Goal: Obtain resource: Obtain resource

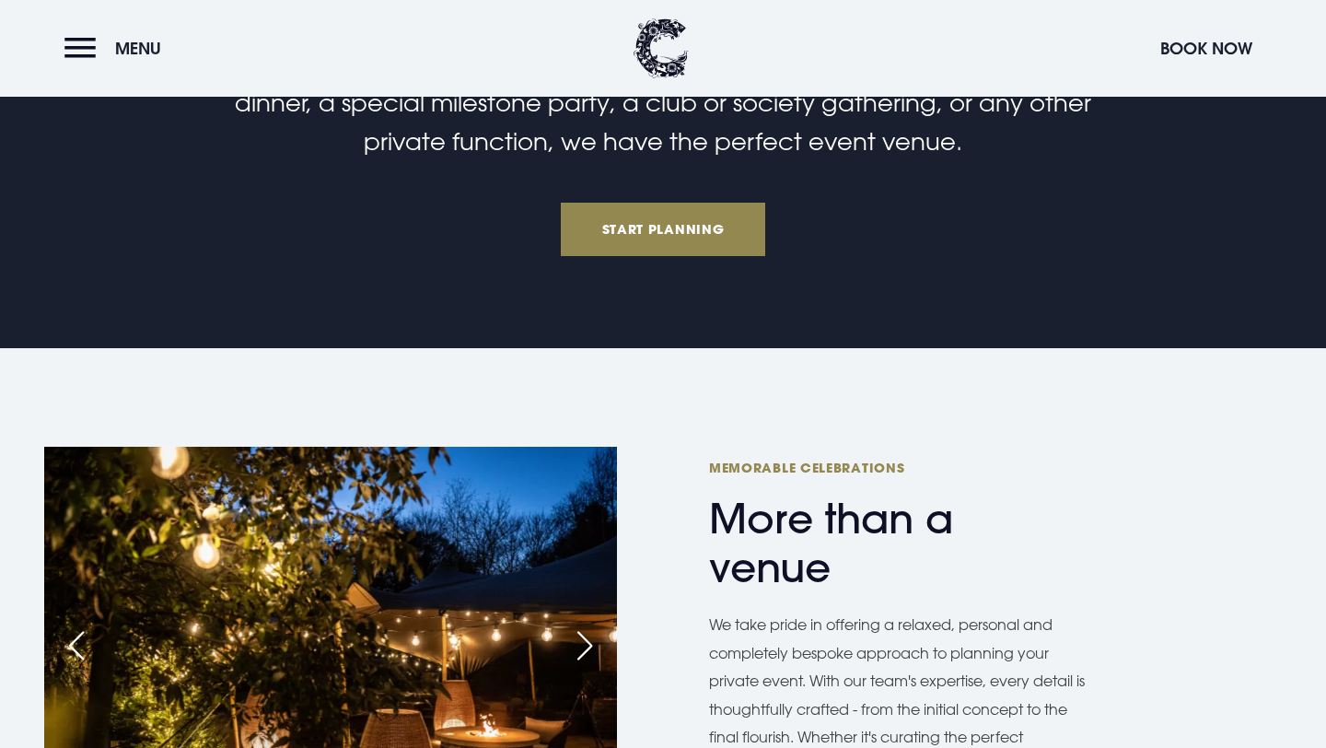
scroll to position [924, 0]
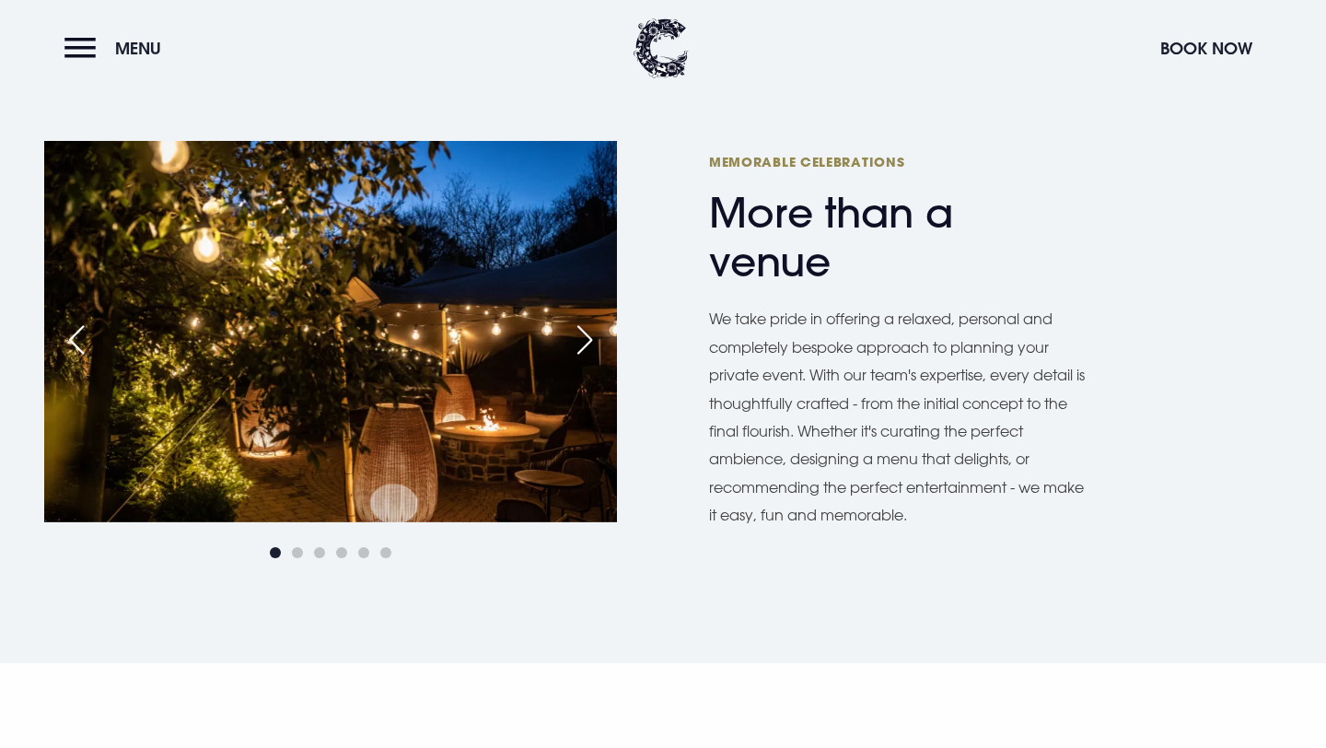
click at [578, 343] on div "Next slide" at bounding box center [585, 340] width 46 height 41
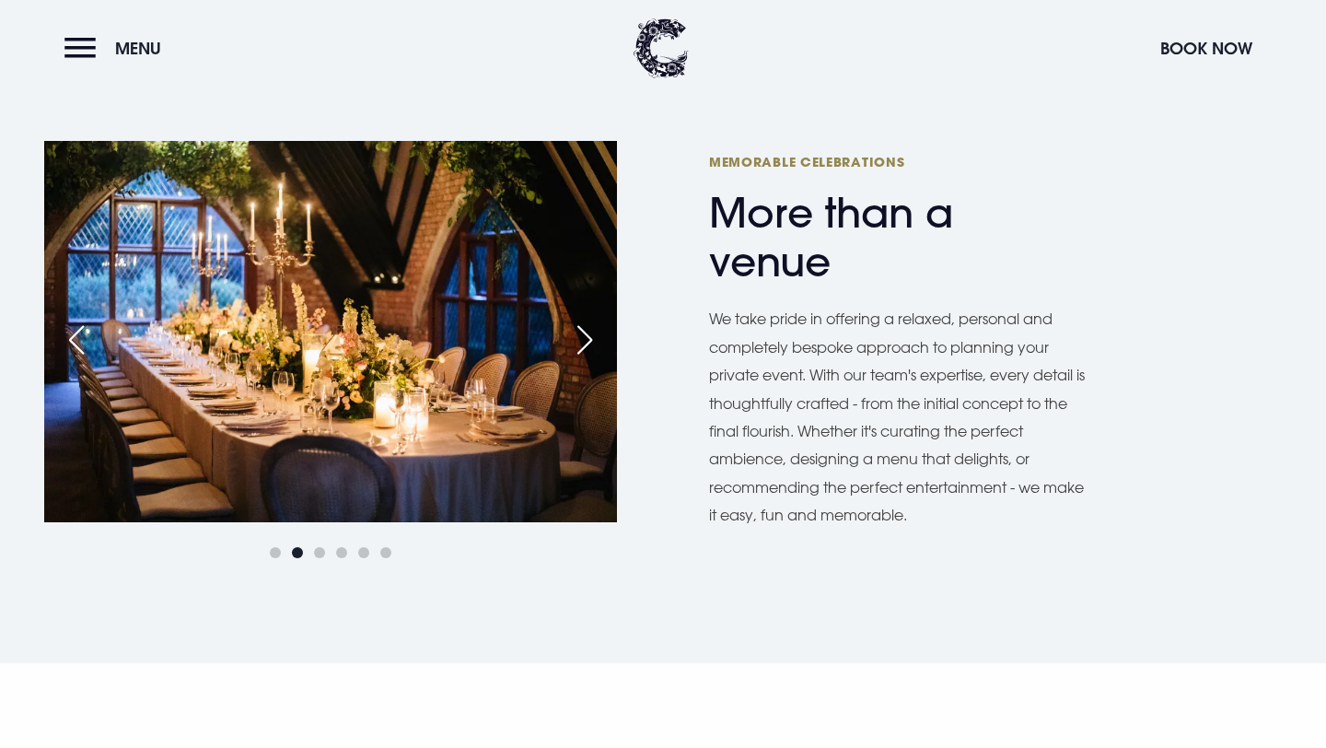
click at [578, 343] on div "Next slide" at bounding box center [585, 340] width 46 height 41
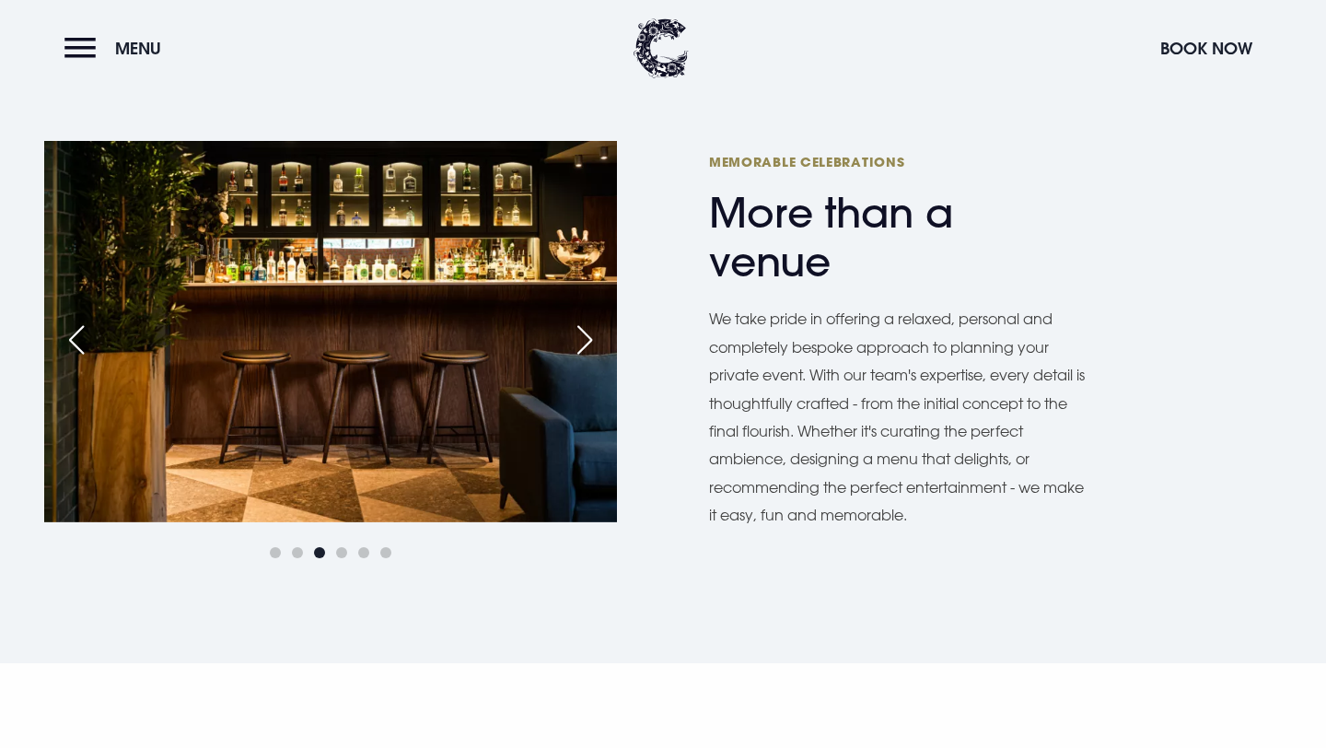
click at [578, 343] on div "Next slide" at bounding box center [585, 340] width 46 height 41
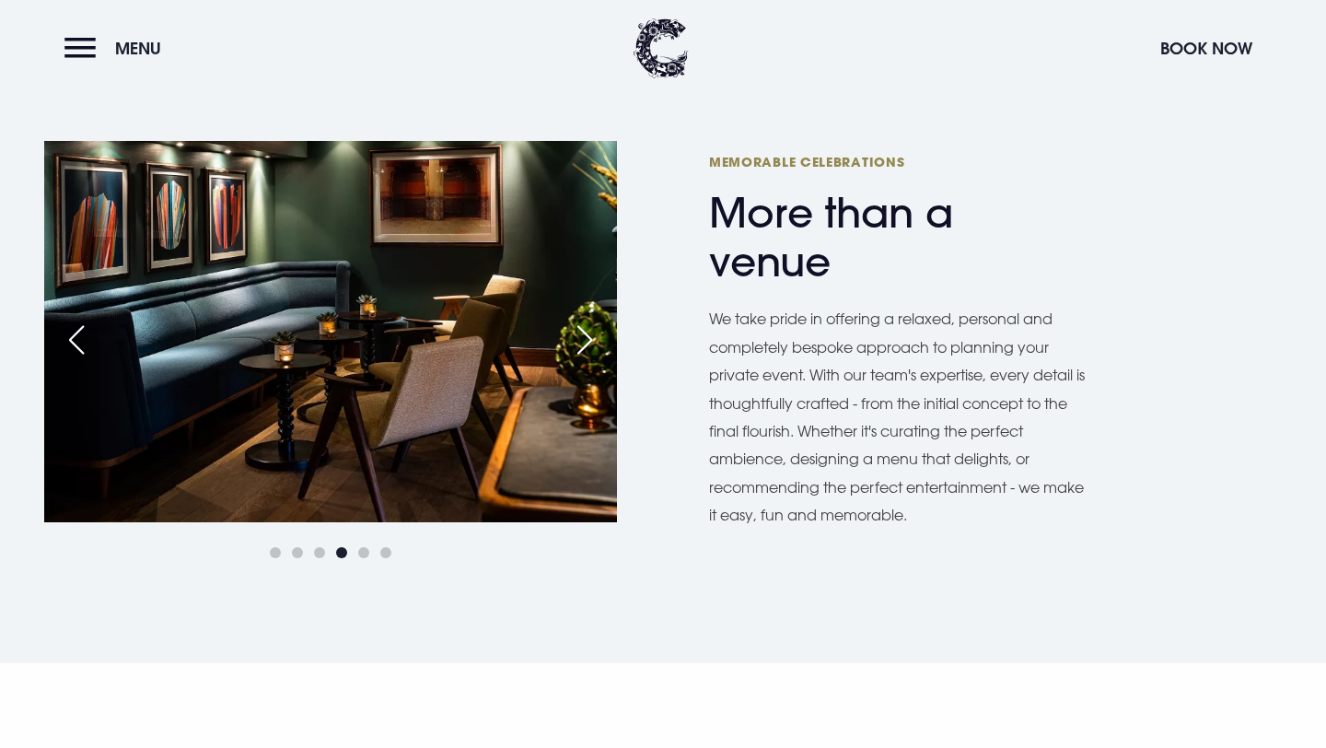
click at [578, 343] on div "Next slide" at bounding box center [585, 340] width 46 height 41
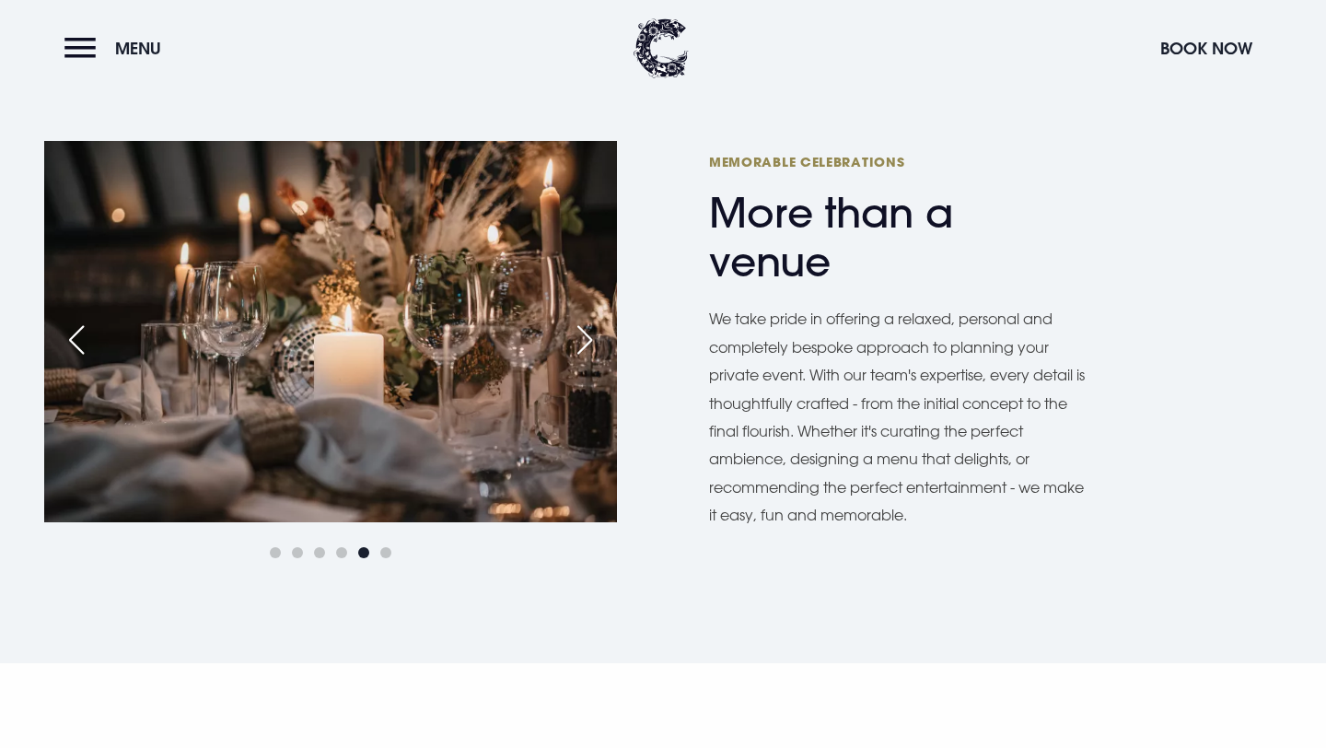
click at [578, 343] on div "Next slide" at bounding box center [585, 340] width 46 height 41
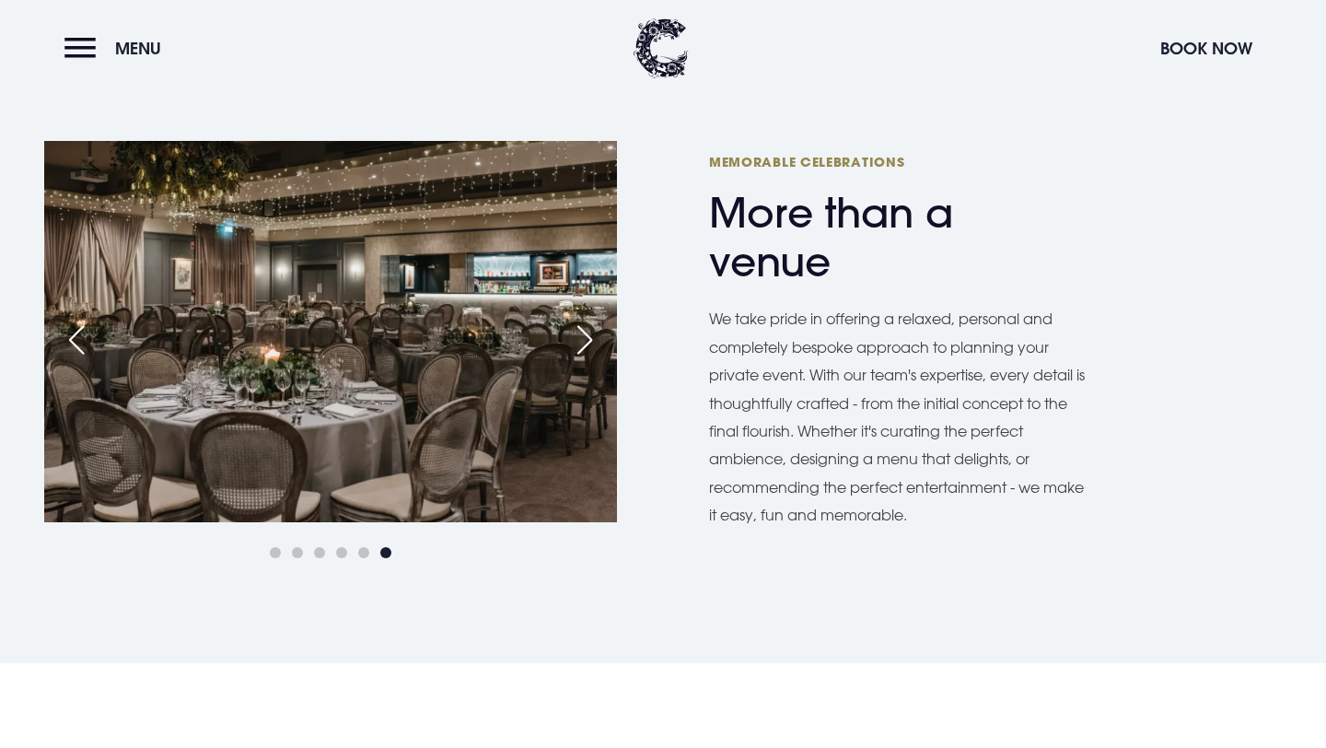
click at [578, 343] on div "Next slide" at bounding box center [585, 340] width 46 height 41
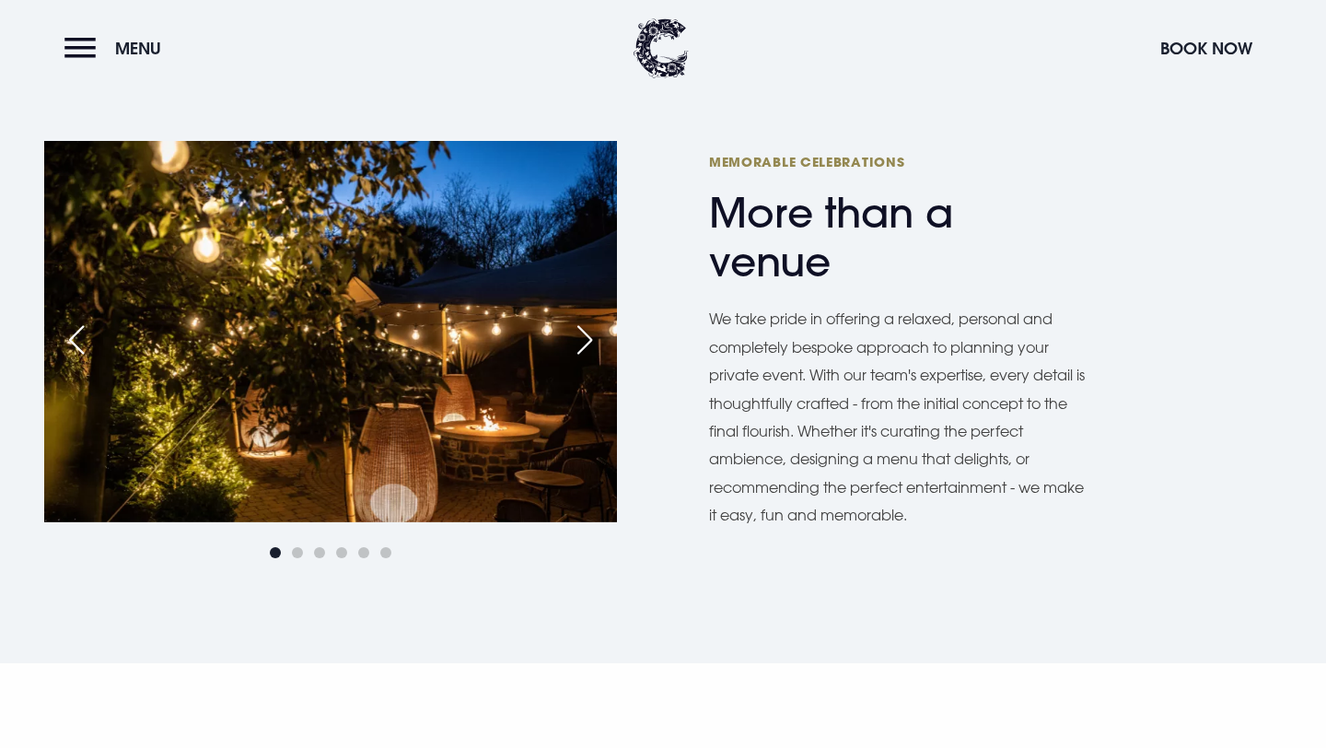
click at [92, 345] on div "Previous slide" at bounding box center [76, 340] width 46 height 41
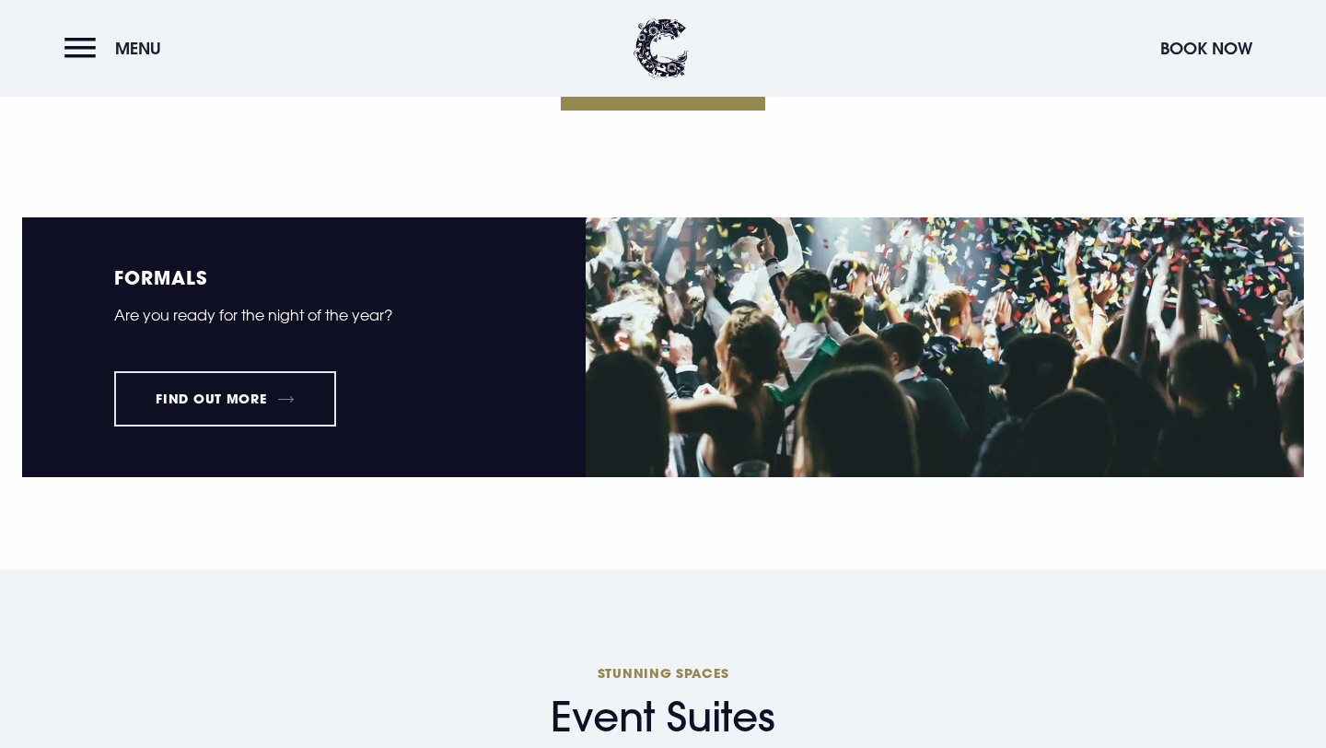
scroll to position [2322, 0]
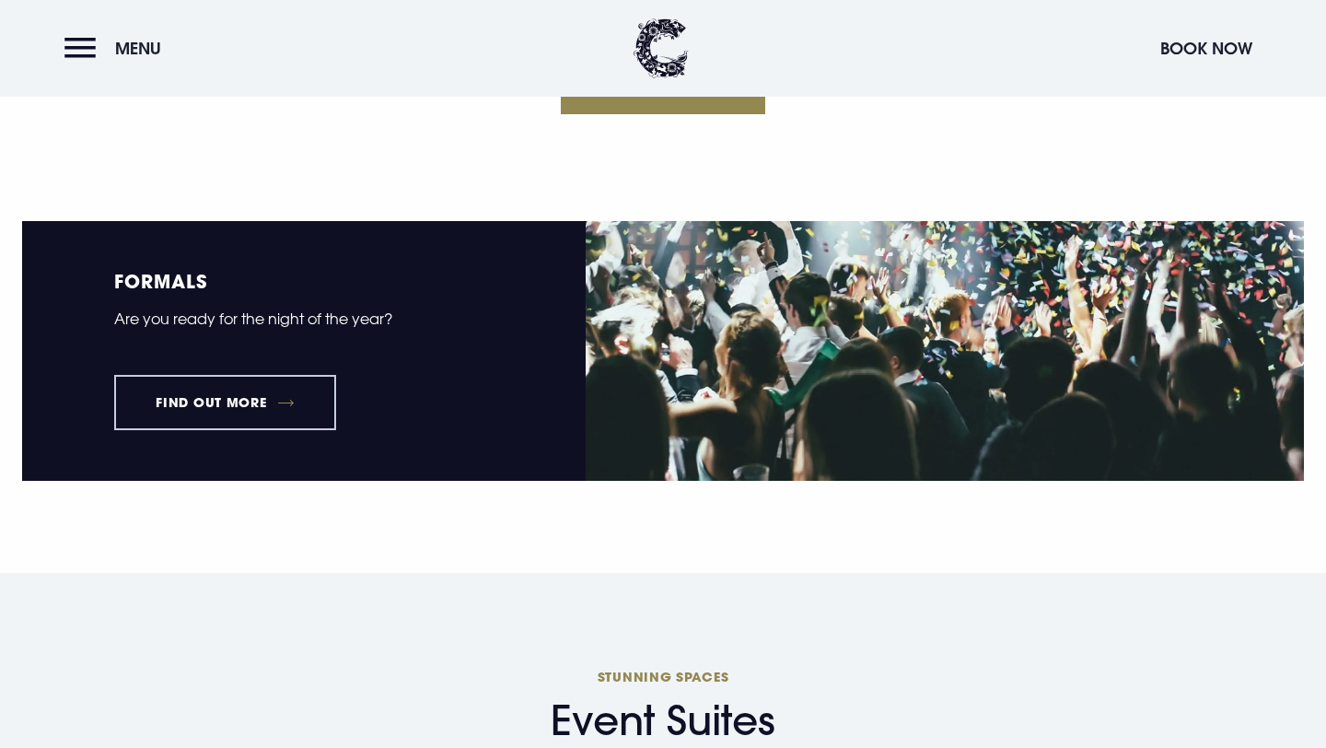
click at [220, 398] on link "Find out more" at bounding box center [225, 402] width 222 height 55
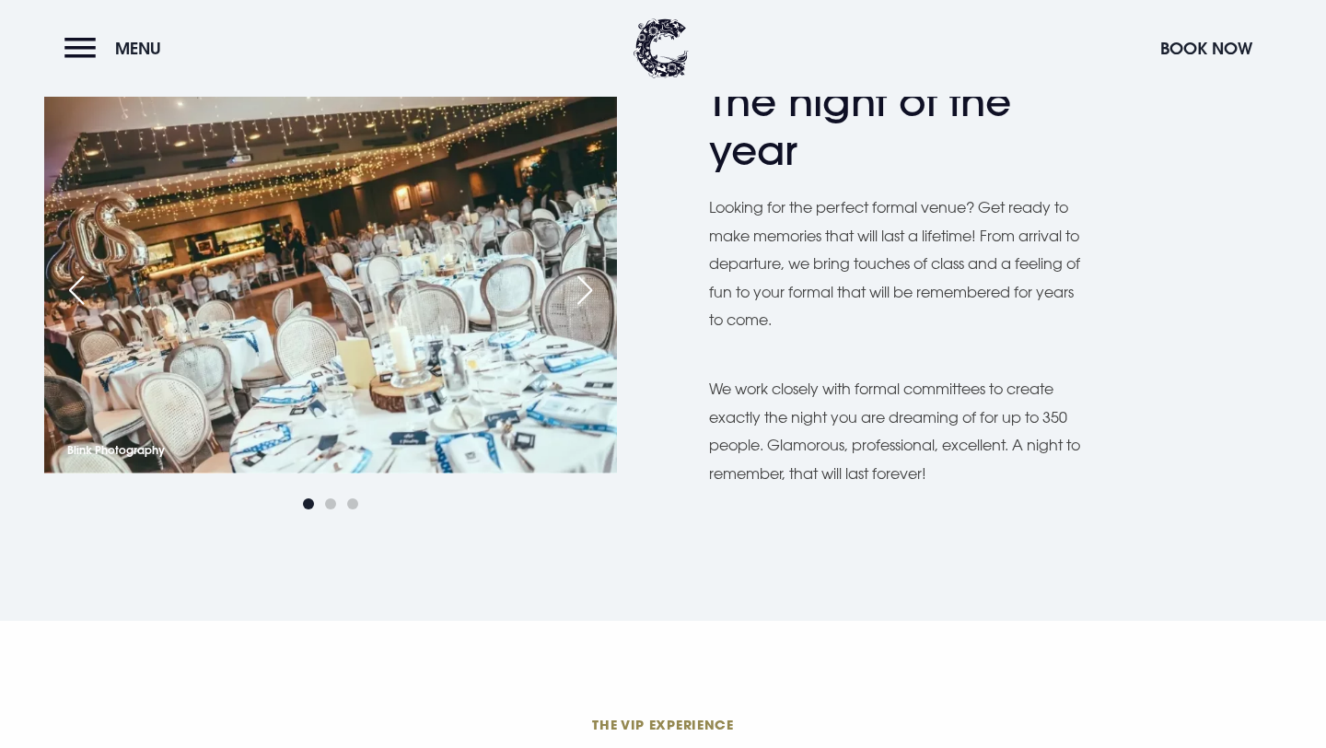
scroll to position [573, 0]
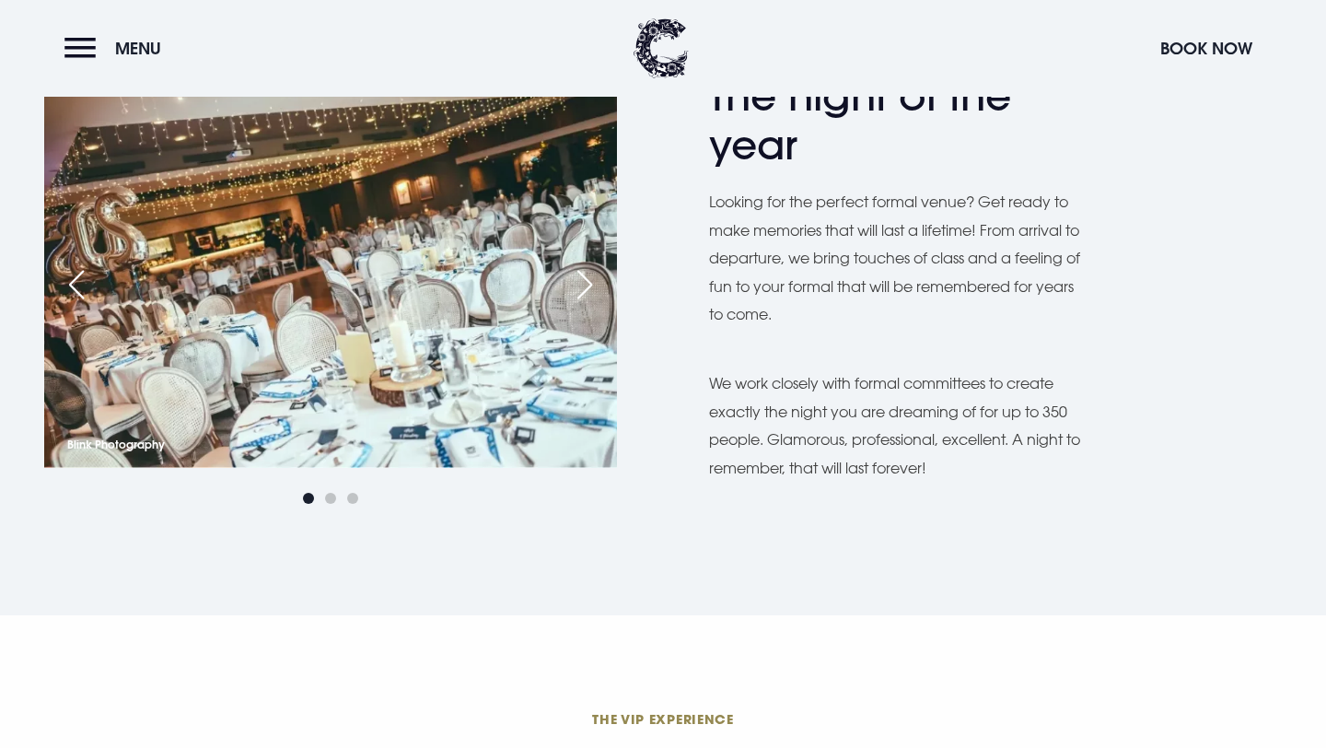
click at [578, 277] on div "Next slide" at bounding box center [585, 284] width 46 height 41
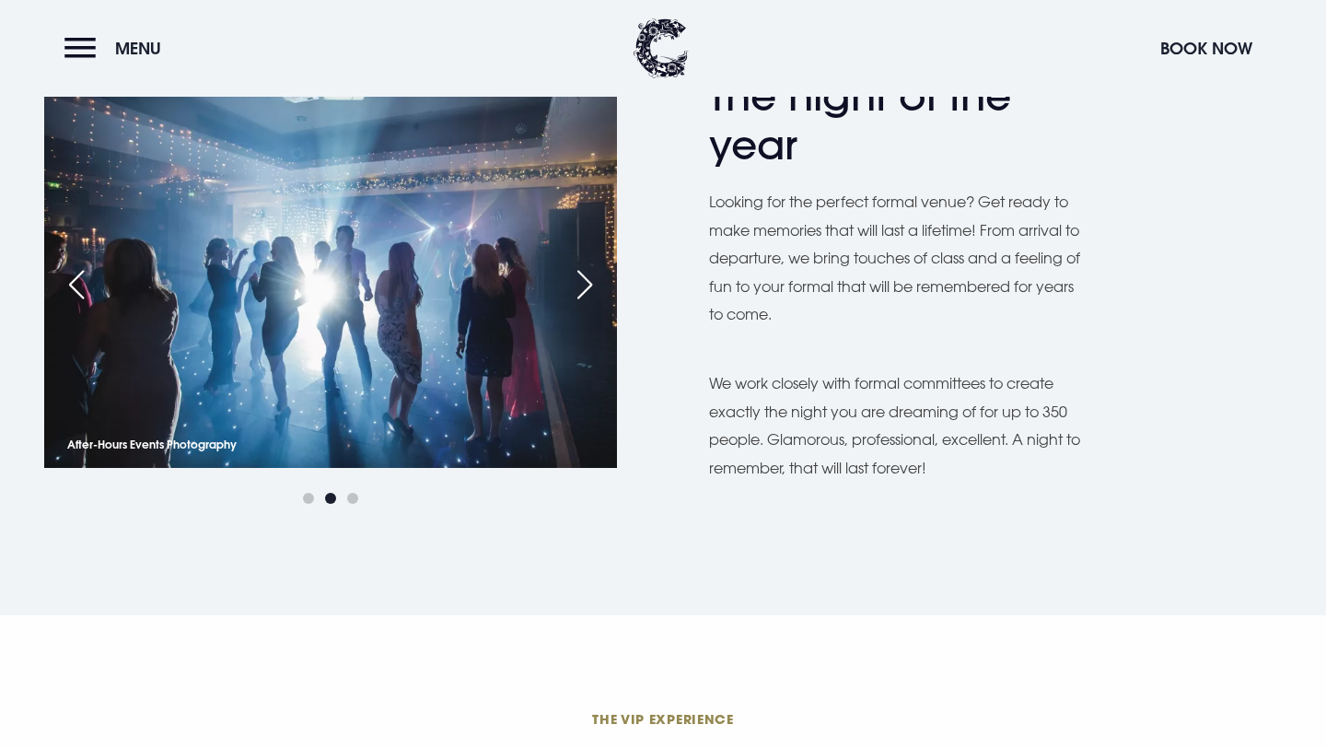
click at [578, 277] on div "Next slide" at bounding box center [585, 284] width 46 height 41
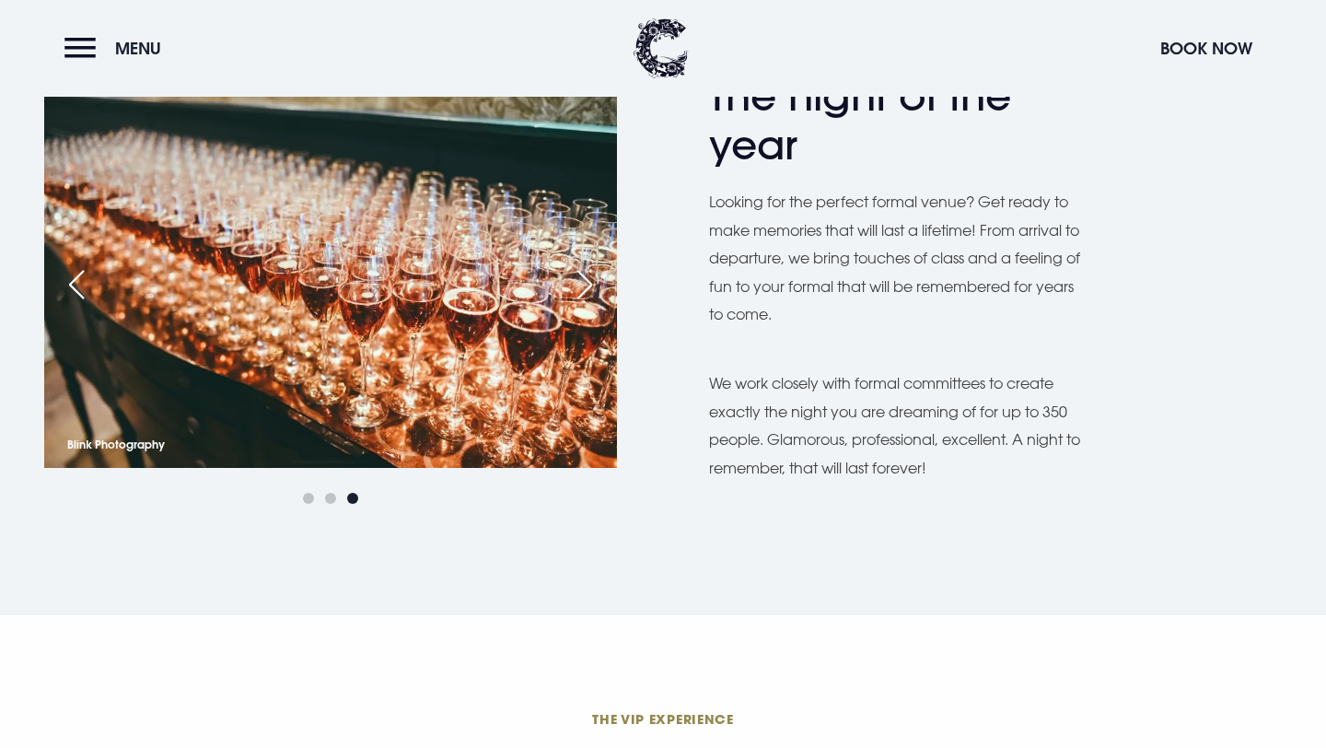
click at [64, 286] on div "Previous slide" at bounding box center [76, 284] width 46 height 41
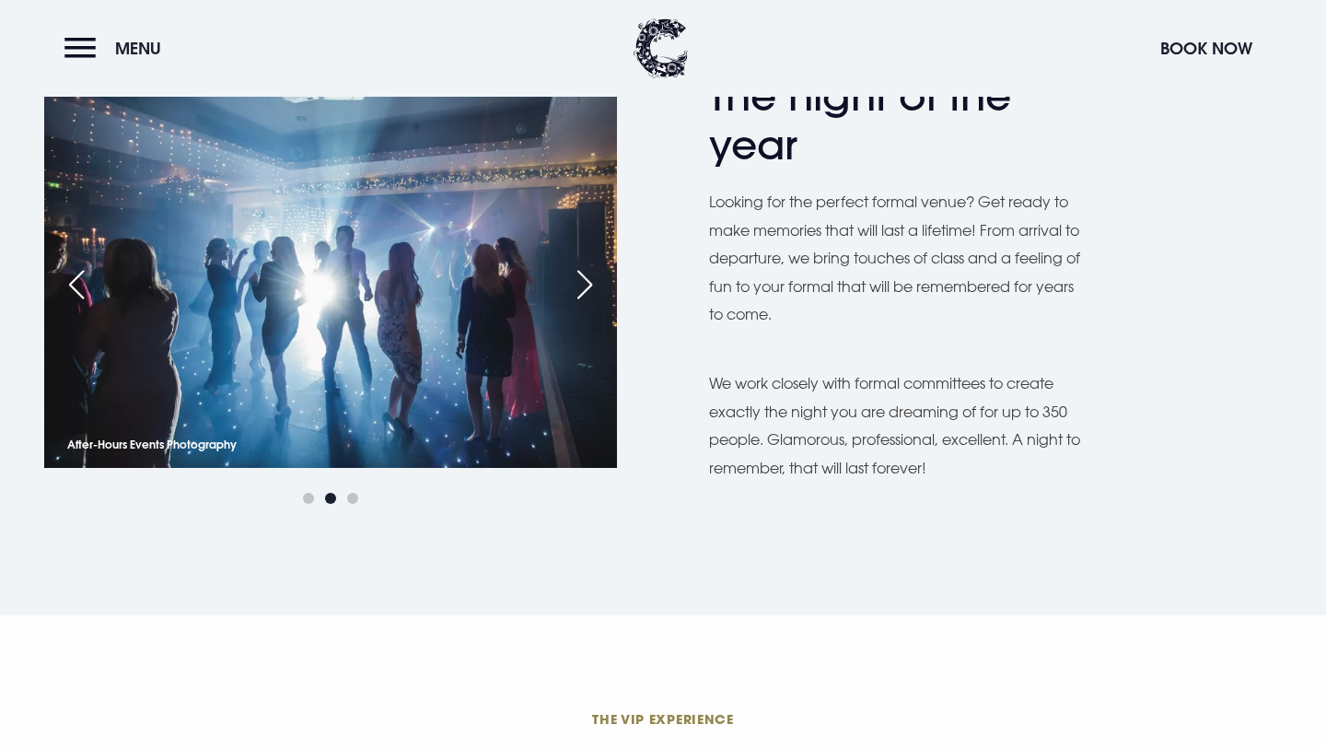
click at [64, 286] on div "Previous slide" at bounding box center [76, 284] width 46 height 41
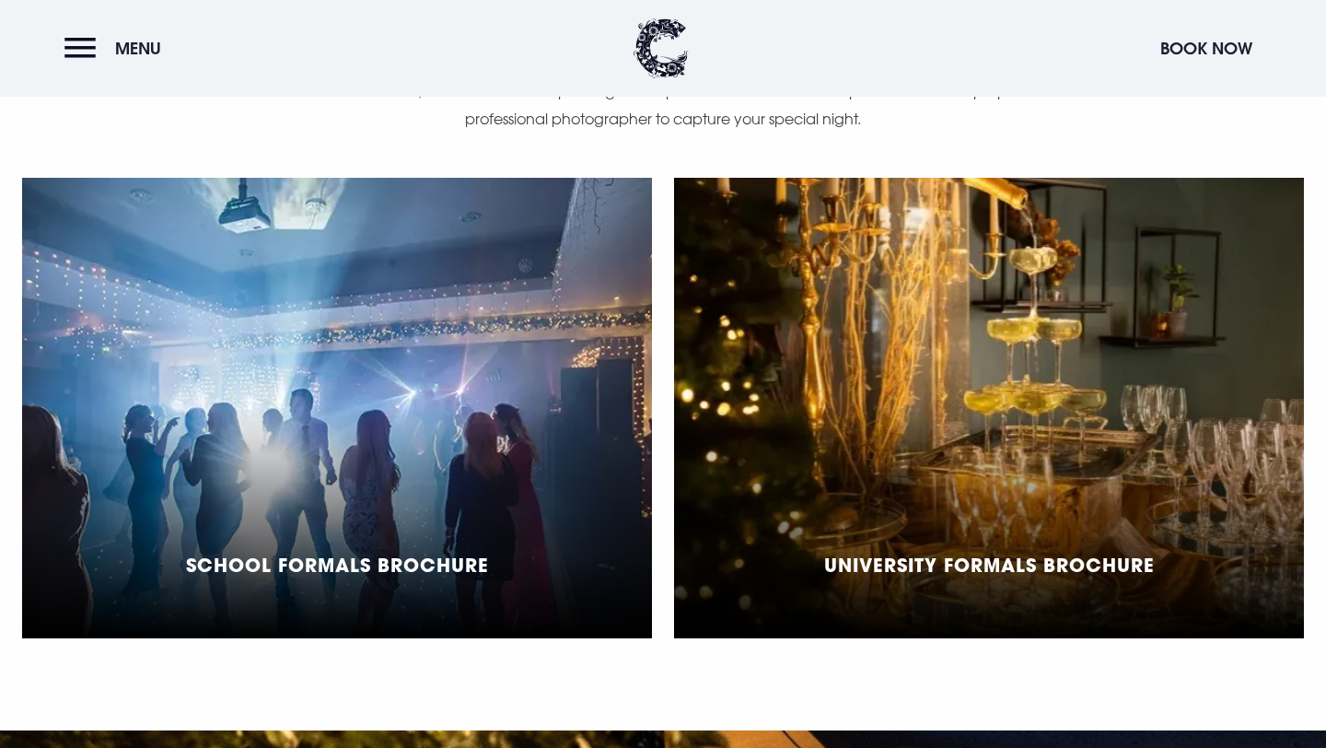
scroll to position [1323, 0]
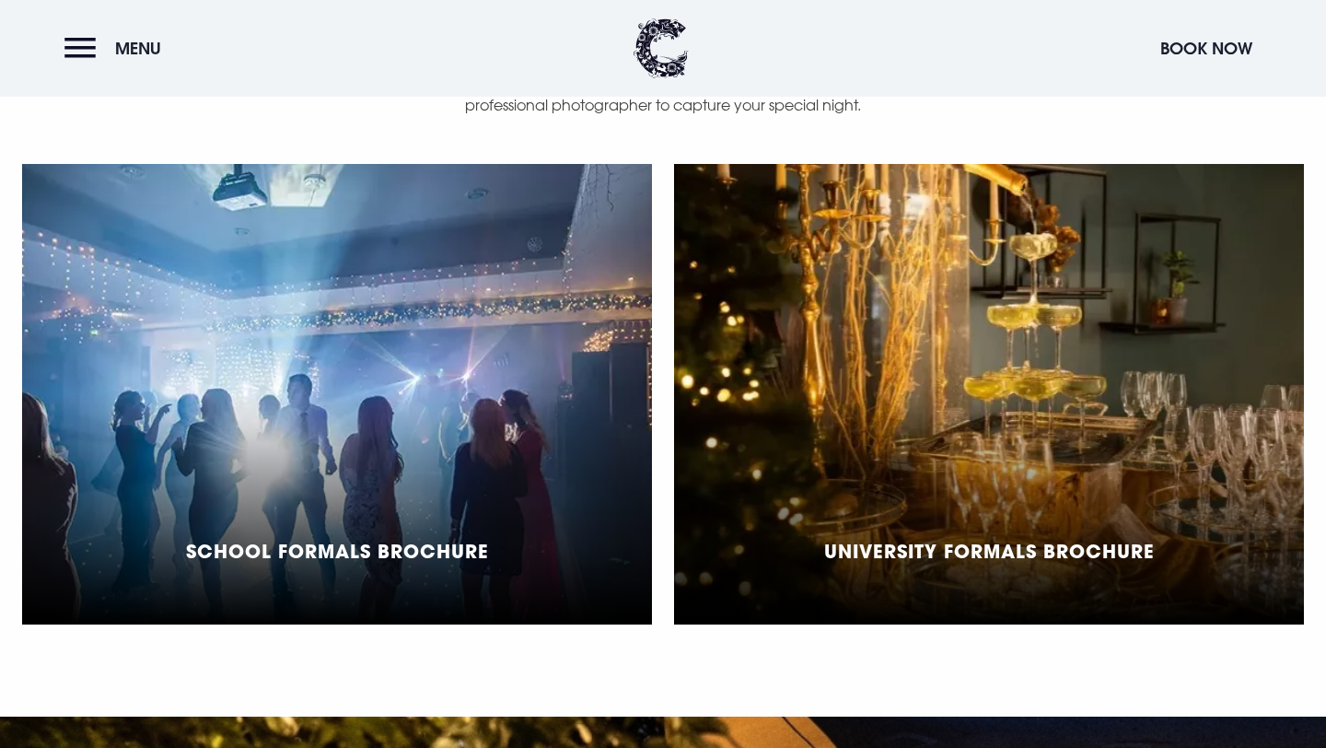
click at [337, 461] on div "School Formals Brochure" at bounding box center [337, 394] width 630 height 461
